Goal: Information Seeking & Learning: Learn about a topic

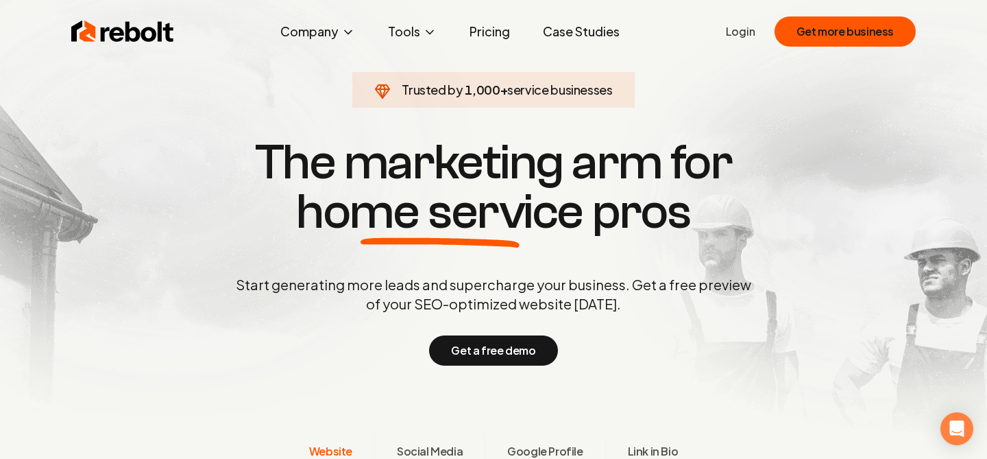
click at [567, 33] on link "Case Studies" at bounding box center [581, 31] width 99 height 27
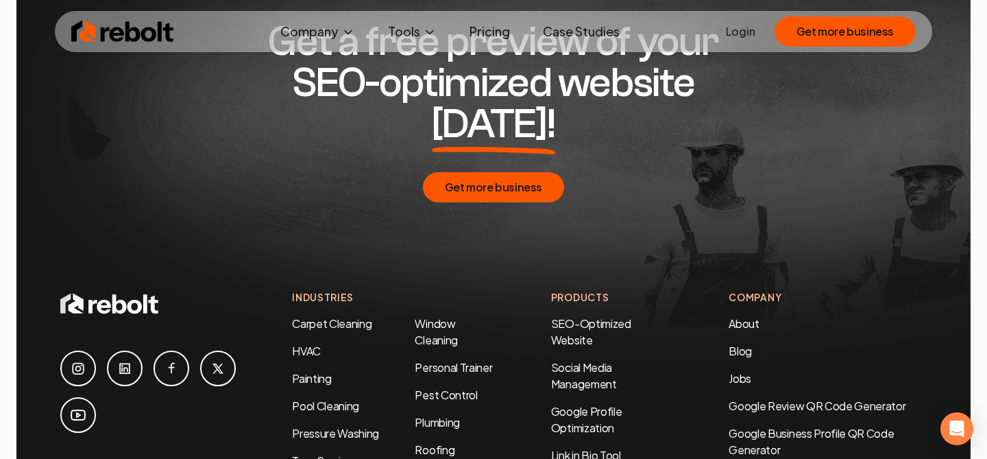
scroll to position [2866, 0]
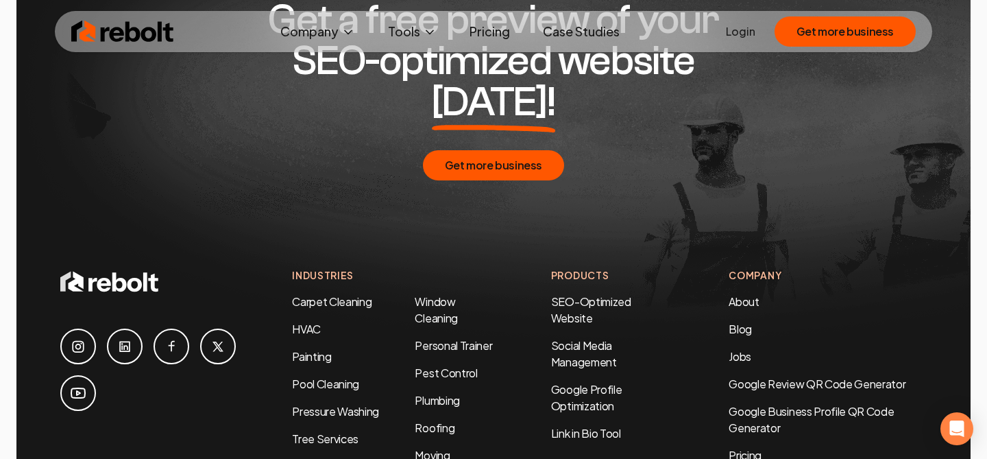
click at [122, 328] on link at bounding box center [125, 346] width 36 height 36
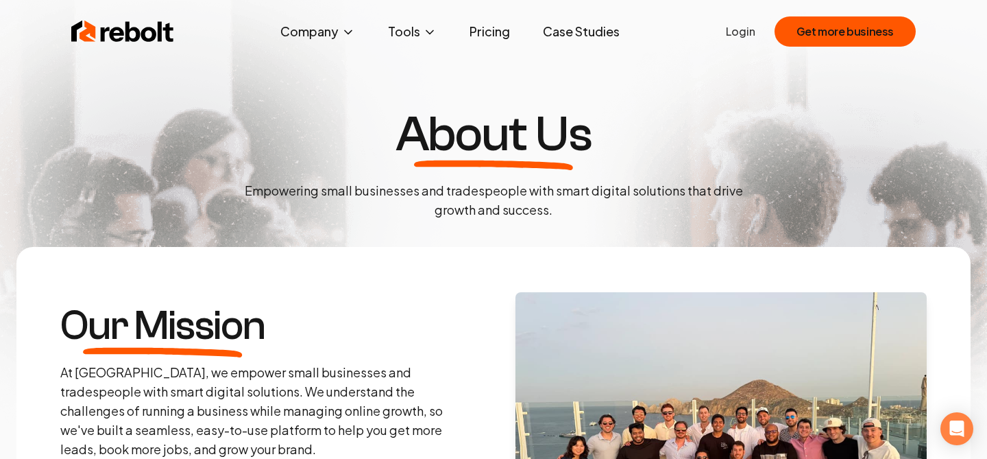
click at [162, 30] on img at bounding box center [122, 31] width 103 height 27
